Goal: Navigation & Orientation: Understand site structure

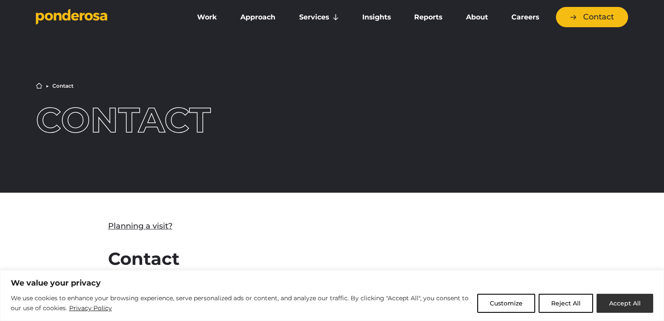
click at [627, 303] on button "Accept All" at bounding box center [625, 303] width 57 height 19
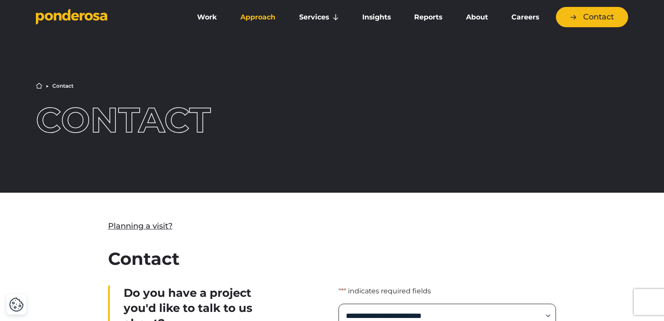
click at [250, 17] on link "Approach" at bounding box center [257, 17] width 55 height 18
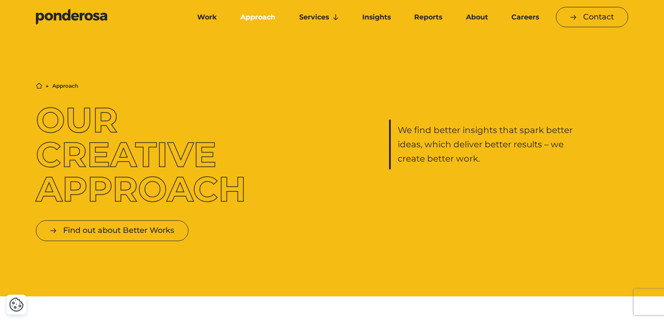
click at [208, 16] on link "Work" at bounding box center [207, 17] width 40 height 18
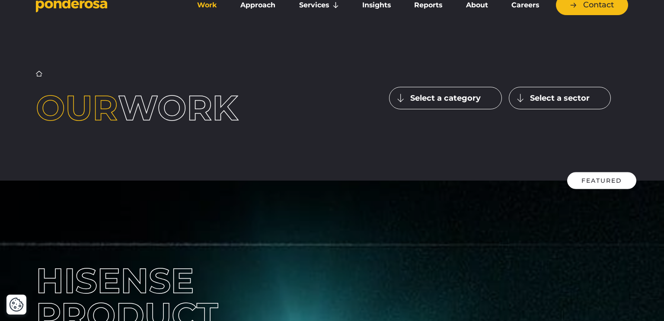
scroll to position [13, 0]
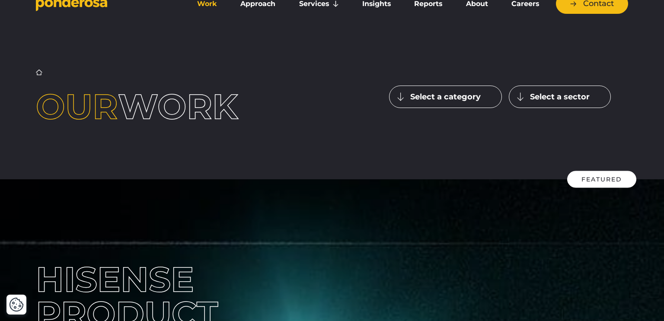
click at [426, 102] on button "Select a category" at bounding box center [445, 97] width 113 height 22
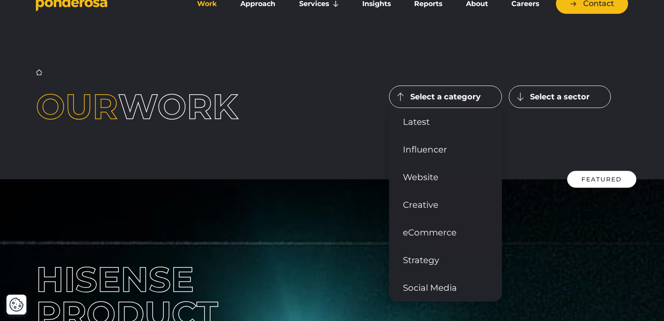
click at [530, 102] on button "Select a sector" at bounding box center [560, 97] width 102 height 22
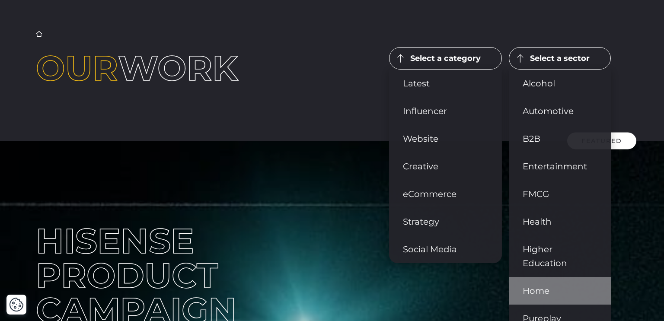
scroll to position [0, 0]
